Goal: Task Accomplishment & Management: Use online tool/utility

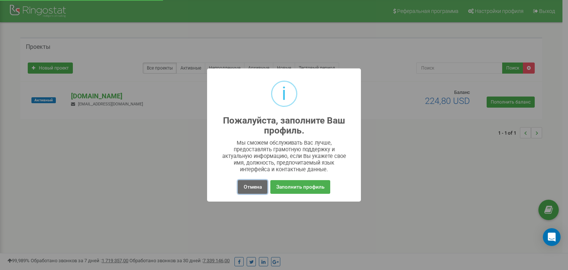
click at [256, 186] on button "Отмена" at bounding box center [252, 187] width 29 height 14
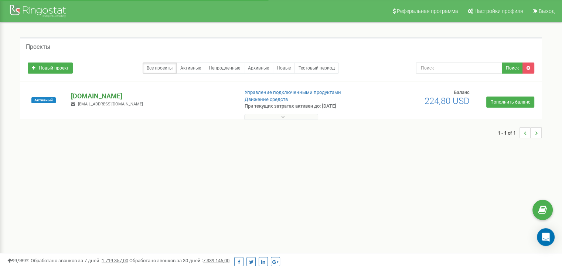
click at [96, 96] on p "[DOMAIN_NAME]" at bounding box center [152, 96] width 162 height 10
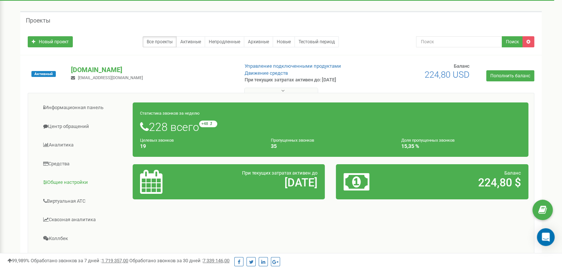
scroll to position [26, 0]
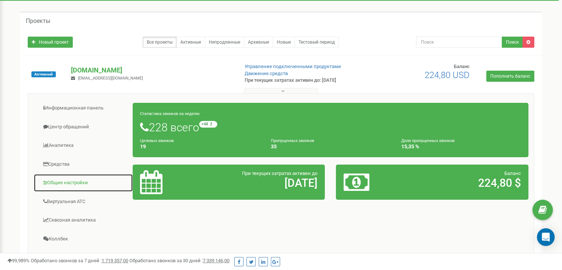
click at [70, 182] on link "Общие настройки" at bounding box center [83, 183] width 99 height 18
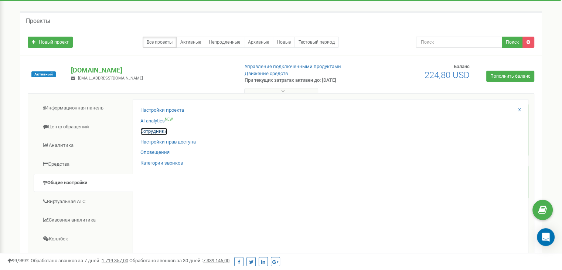
click at [154, 131] on link "Сотрудники" at bounding box center [153, 131] width 27 height 7
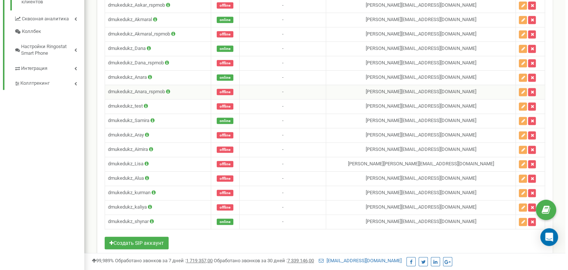
scroll to position [386, 0]
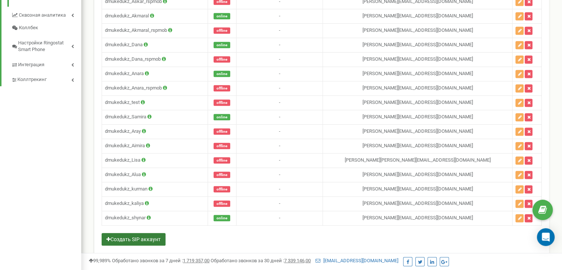
click at [139, 233] on button "Создать SIP аккаунт" at bounding box center [134, 239] width 64 height 13
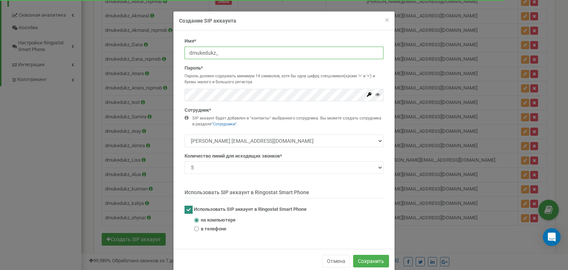
click at [213, 54] on input "dmukedukz_" at bounding box center [283, 53] width 199 height 13
click at [241, 52] on input "dmukedukz_" at bounding box center [283, 53] width 199 height 13
type input "dmukedukz_ayazhan"
click at [375, 95] on icon at bounding box center [377, 94] width 5 height 5
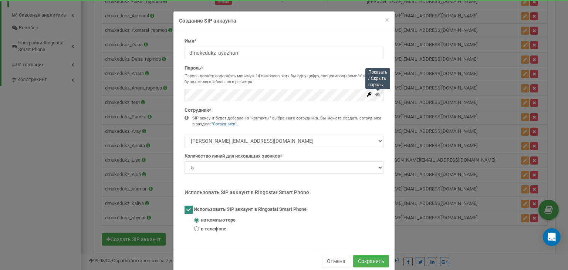
click at [375, 95] on icon at bounding box center [377, 94] width 5 height 5
click at [282, 143] on select "[PERSON_NAME] [EMAIL_ADDRESS][DOMAIN_NAME] [PERSON_NAME] [PERSON_NAME][EMAIL_AD…" at bounding box center [283, 141] width 199 height 13
select select "484476"
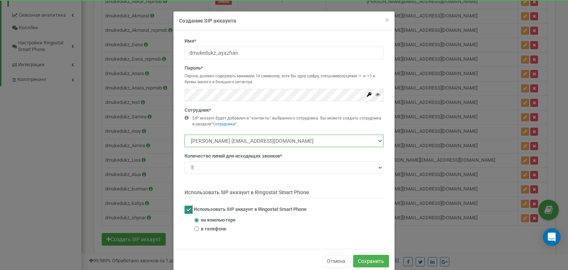
click at [184, 135] on select "[PERSON_NAME] [EMAIL_ADDRESS][DOMAIN_NAME] [PERSON_NAME] [PERSON_NAME][EMAIL_AD…" at bounding box center [283, 141] width 199 height 13
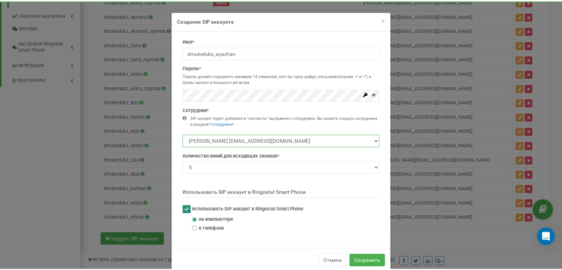
scroll to position [14, 0]
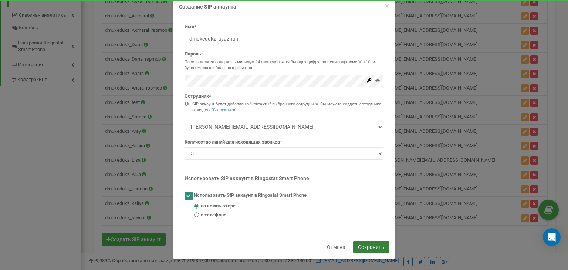
click at [364, 245] on button "Сохранить" at bounding box center [371, 247] width 36 height 13
